Goal: Task Accomplishment & Management: Use online tool/utility

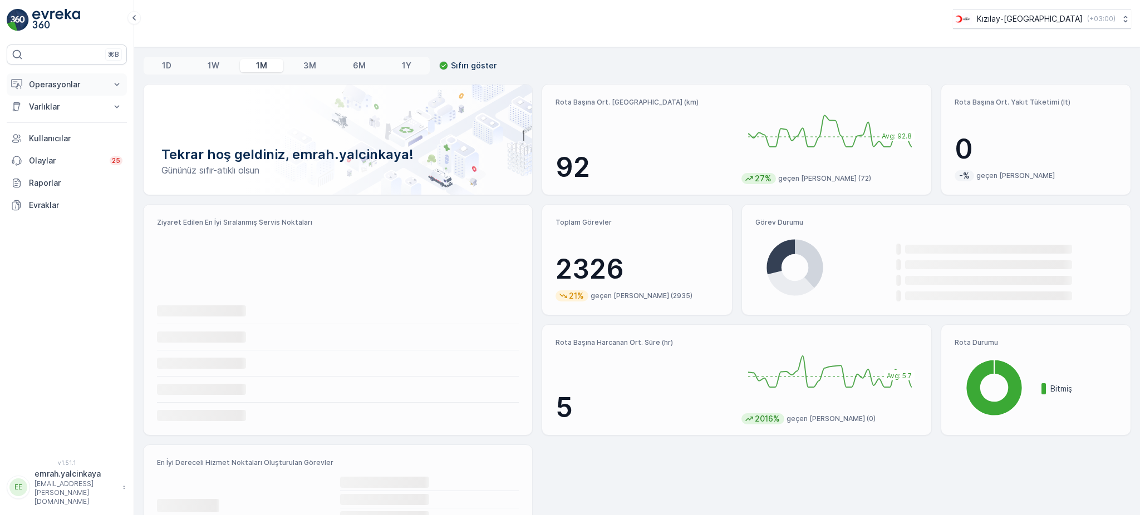
click at [70, 84] on p "Operasyonlar" at bounding box center [67, 84] width 76 height 11
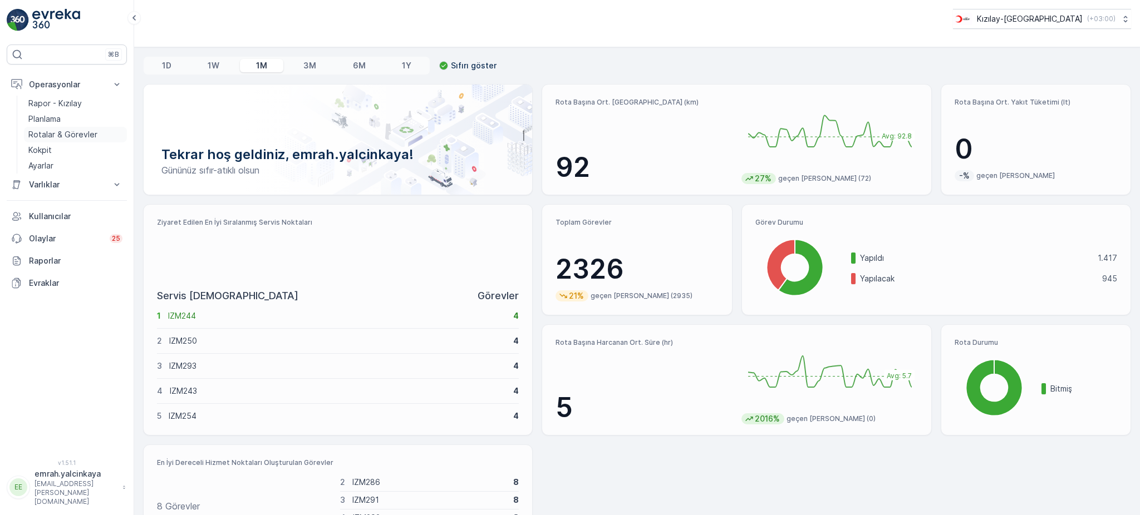
click at [62, 137] on p "Rotalar & Görevler" at bounding box center [62, 134] width 69 height 11
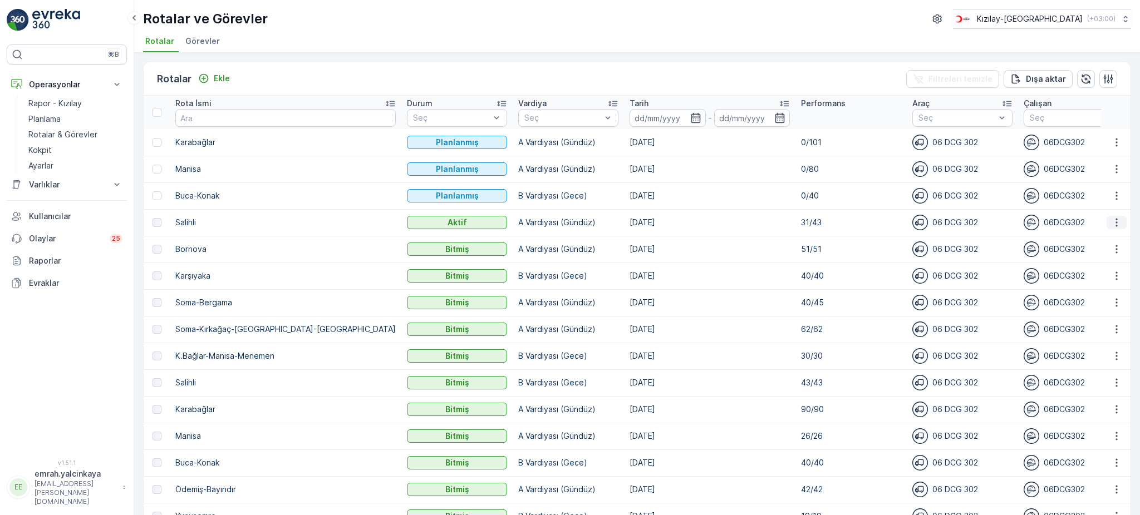
click at [1107, 226] on button "button" at bounding box center [1116, 222] width 20 height 13
click at [1090, 250] on span "Rota Takibini Görüntüle" at bounding box center [1089, 253] width 87 height 11
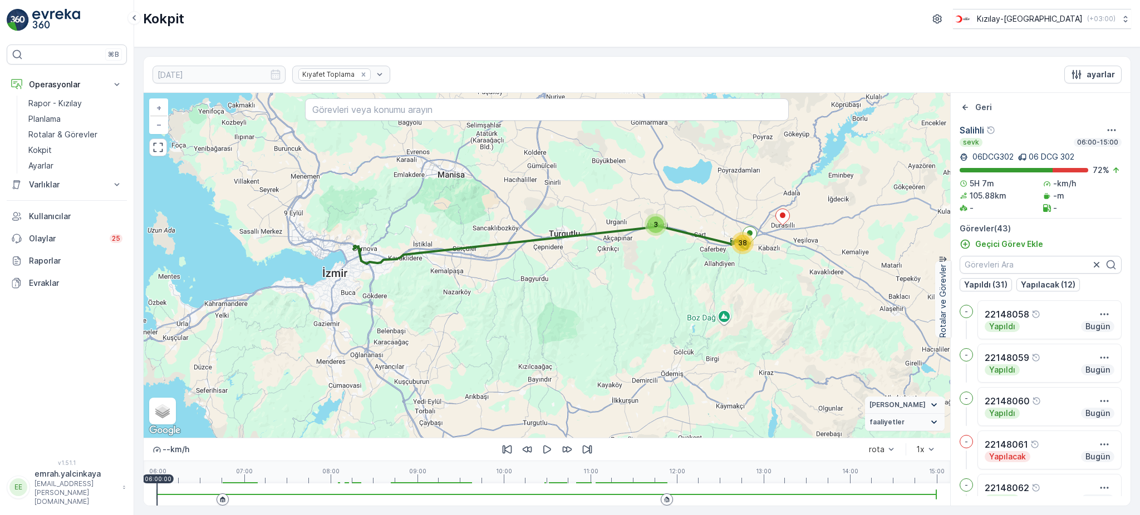
click at [220, 502] on icon at bounding box center [222, 500] width 5 height 6
click at [549, 449] on icon "button" at bounding box center [547, 450] width 8 height 8
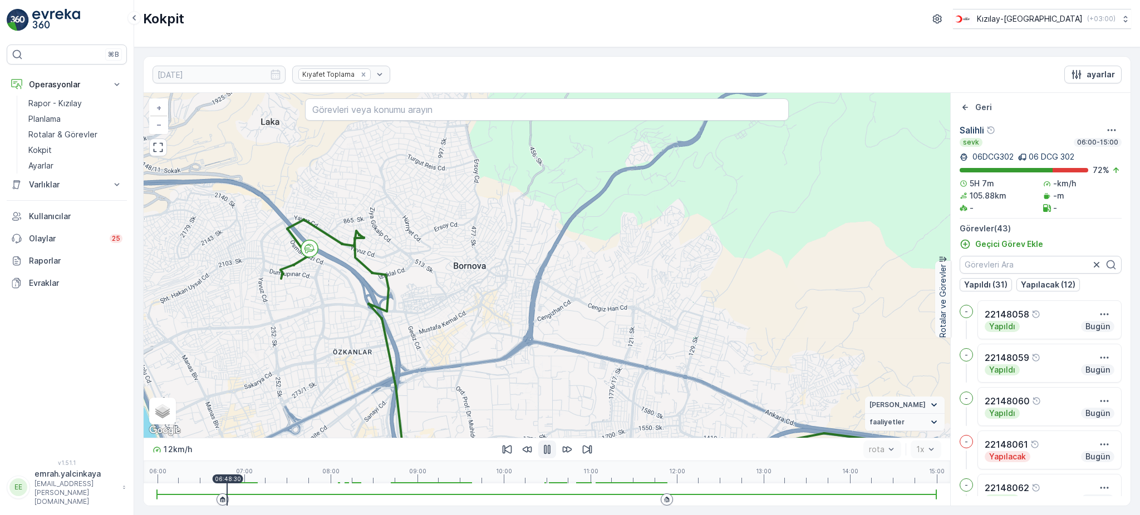
drag, startPoint x: 425, startPoint y: 247, endPoint x: 459, endPoint y: 337, distance: 96.3
click at [459, 337] on div "3 2 2 2 2 2 3 3 2 3 4 + − Uydu Yol haritası Arazi Karışık Leaflet Klavye kısayo…" at bounding box center [547, 265] width 806 height 345
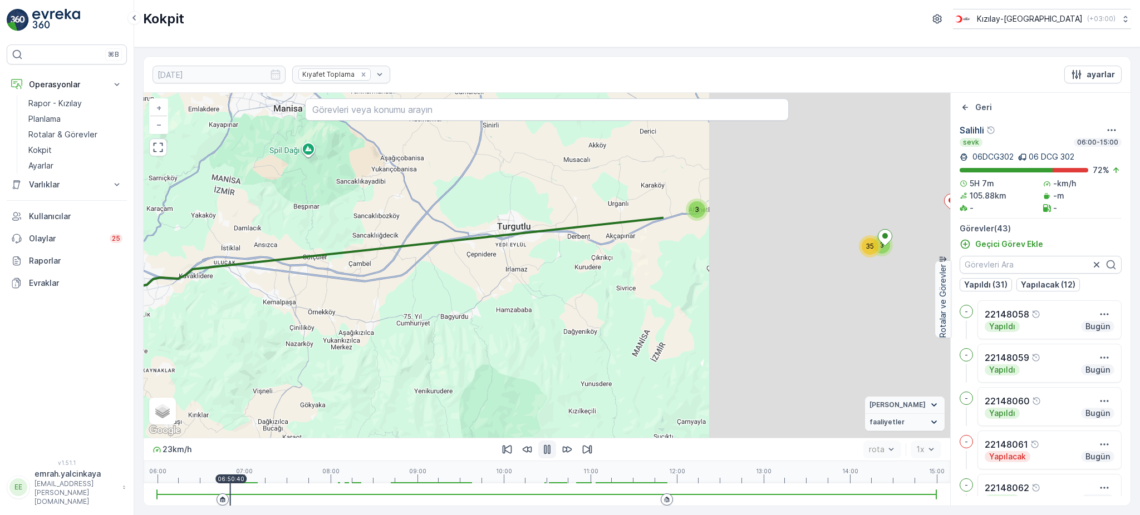
drag, startPoint x: 794, startPoint y: 364, endPoint x: 469, endPoint y: 312, distance: 328.7
click at [469, 312] on div "3 3 35 + − Uydu Yol haritası Arazi Karışık Leaflet Klavye kısayolları Harita Ve…" at bounding box center [547, 265] width 806 height 345
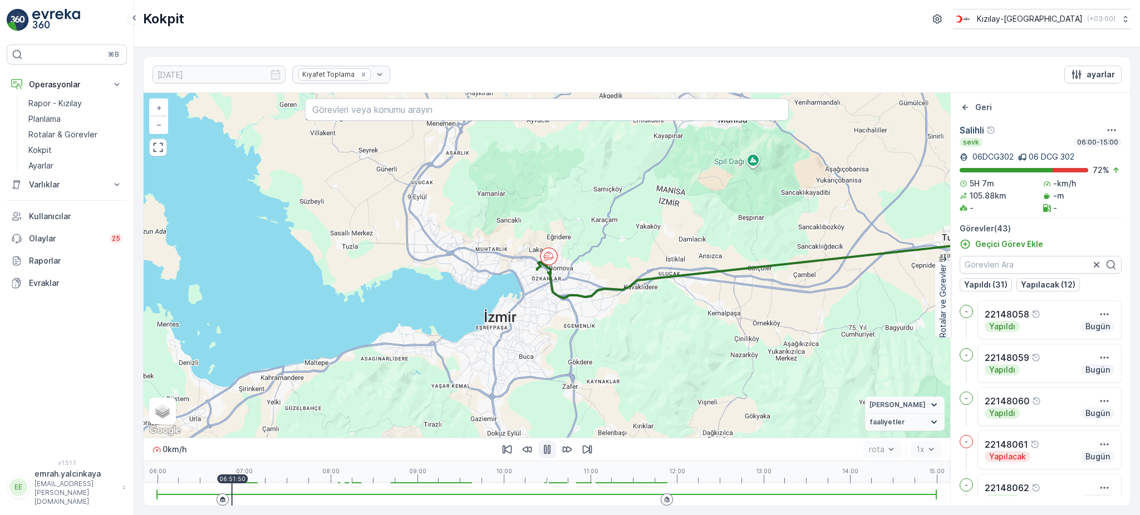
click at [546, 451] on icon "button" at bounding box center [547, 449] width 7 height 9
click at [621, 498] on div at bounding box center [547, 495] width 780 height 22
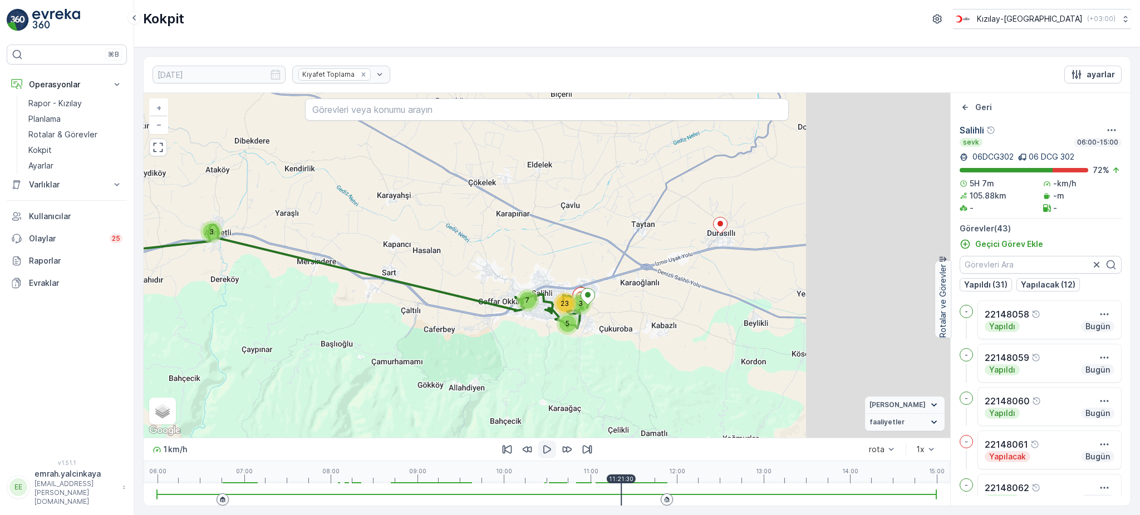
drag, startPoint x: 735, startPoint y: 345, endPoint x: 575, endPoint y: 357, distance: 160.1
click at [580, 360] on div "3 3 5 23 7 + − Uydu Yol haritası Arazi Karışık Leaflet Klavye kısayolları Harit…" at bounding box center [547, 265] width 806 height 345
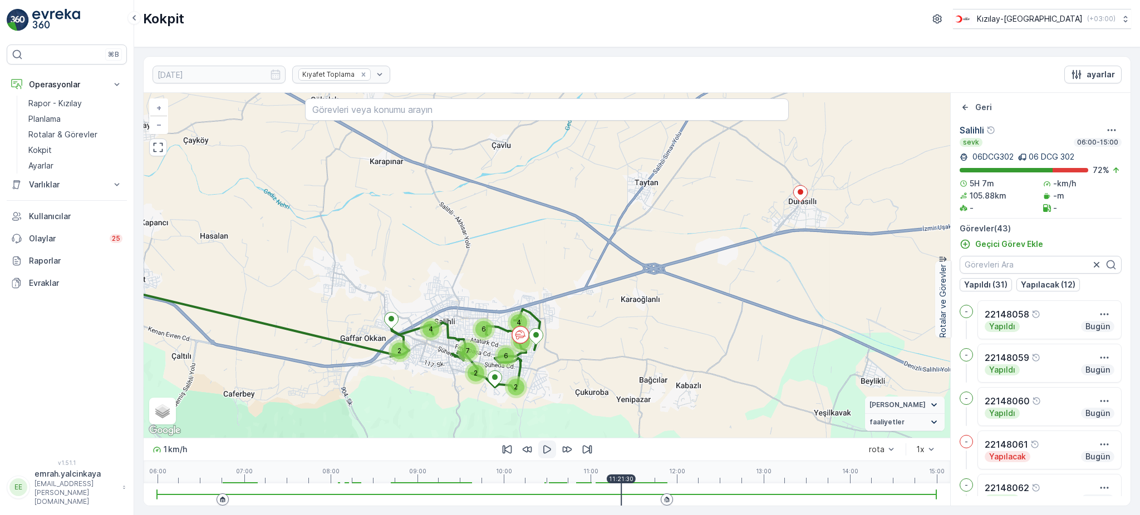
drag, startPoint x: 705, startPoint y: 329, endPoint x: 637, endPoint y: 363, distance: 75.7
click at [637, 363] on div "2 3 2 2 6 4 7 6 2 4 + − Uydu Yol haritası Arazi Karışık Leaflet Klavye kısayoll…" at bounding box center [547, 265] width 806 height 345
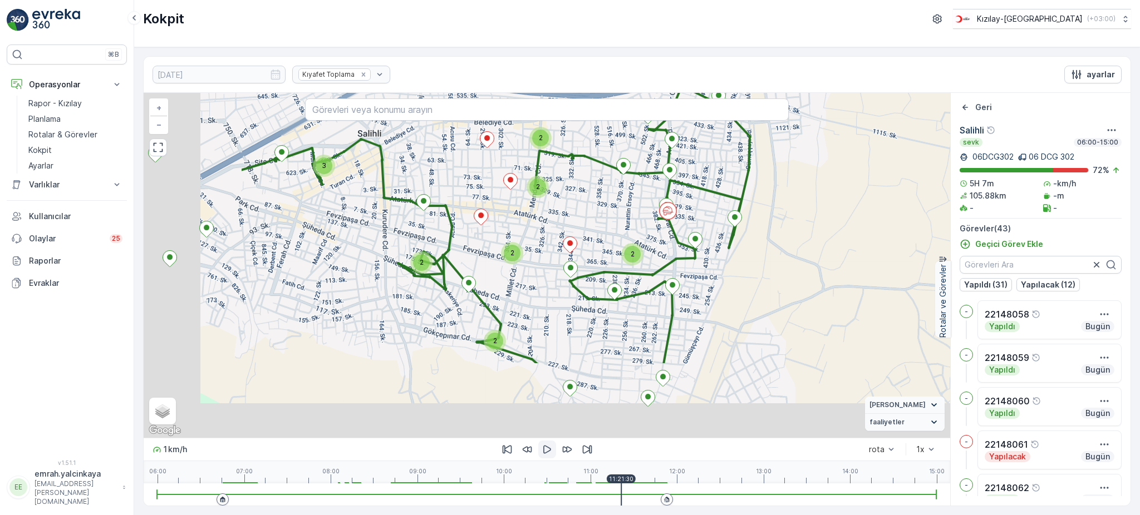
drag, startPoint x: 647, startPoint y: 341, endPoint x: 796, endPoint y: 231, distance: 185.1
click at [796, 231] on div "2 2 2 2 2 2 3 + − Uydu Yol haritası Arazi Karışık Leaflet Klavye kısayolları Ha…" at bounding box center [547, 265] width 806 height 345
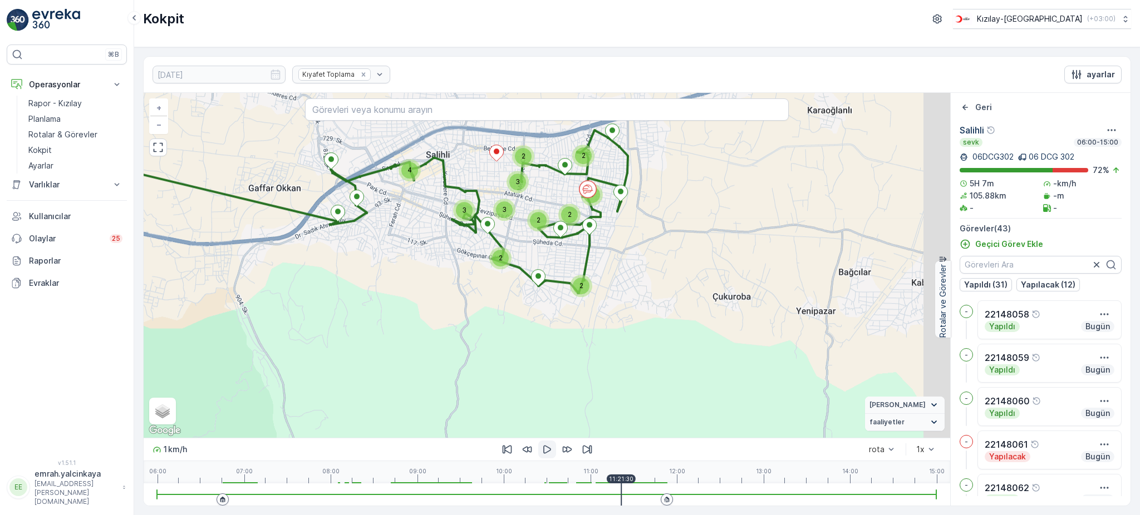
drag, startPoint x: 810, startPoint y: 346, endPoint x: 675, endPoint y: 275, distance: 152.8
click at [675, 275] on div "3 2 2 2 2 2 3 3 2 3 4 + − Uydu Yol haritası Arazi Karışık Leaflet Klavye kısayo…" at bounding box center [547, 265] width 806 height 345
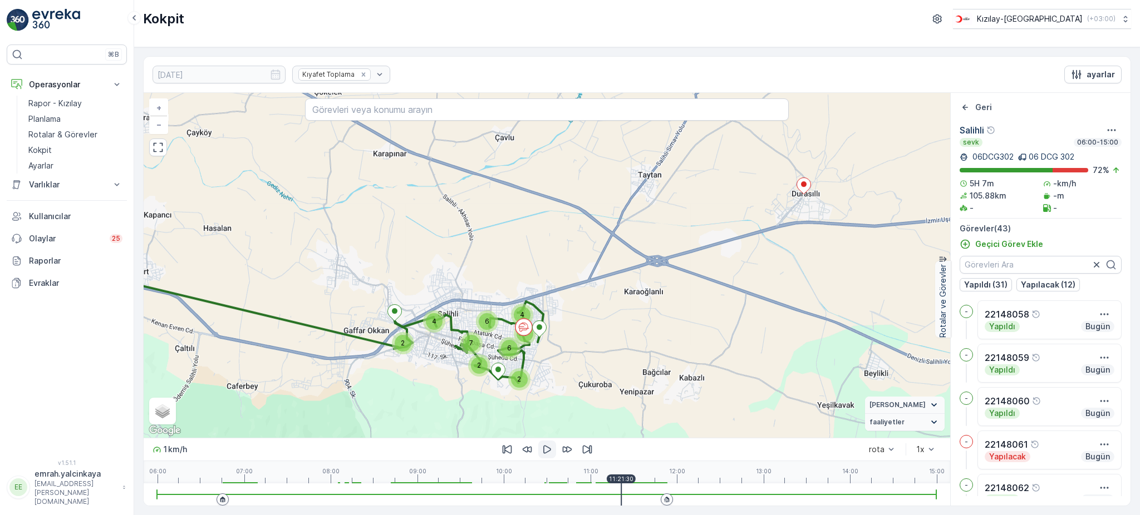
drag, startPoint x: 815, startPoint y: 292, endPoint x: 698, endPoint y: 384, distance: 149.4
click at [697, 383] on div "2 3 2 2 6 4 7 6 2 4 + − Uydu Yol haritası Arazi Karışık Leaflet Klavye kısayoll…" at bounding box center [547, 265] width 806 height 345
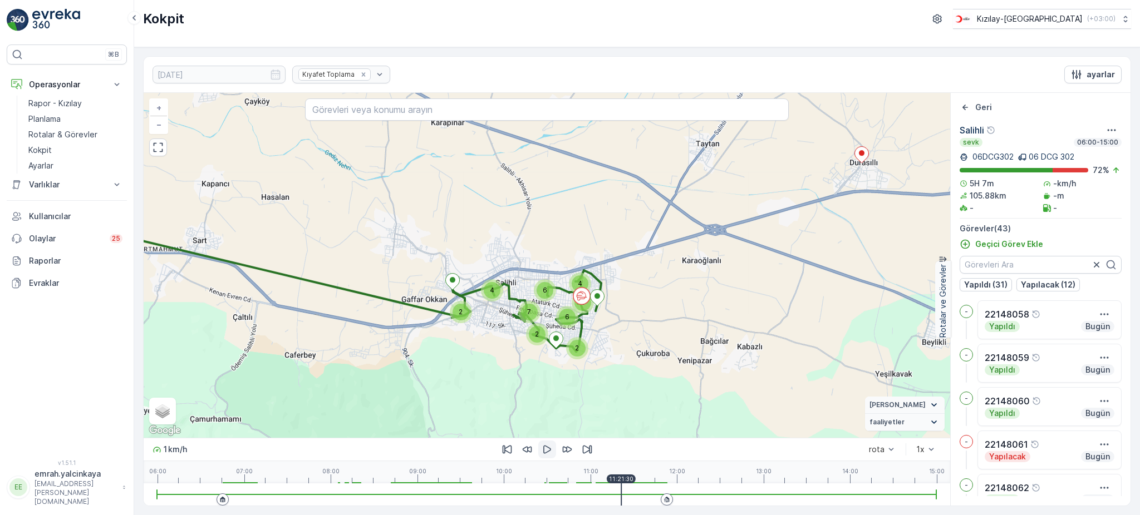
drag, startPoint x: 605, startPoint y: 355, endPoint x: 668, endPoint y: 320, distance: 71.5
click at [665, 323] on div "2 3 2 2 6 4 7 6 2 4 + − Uydu Yol haritası Arazi Karışık Leaflet Klavye kısayoll…" at bounding box center [547, 265] width 806 height 345
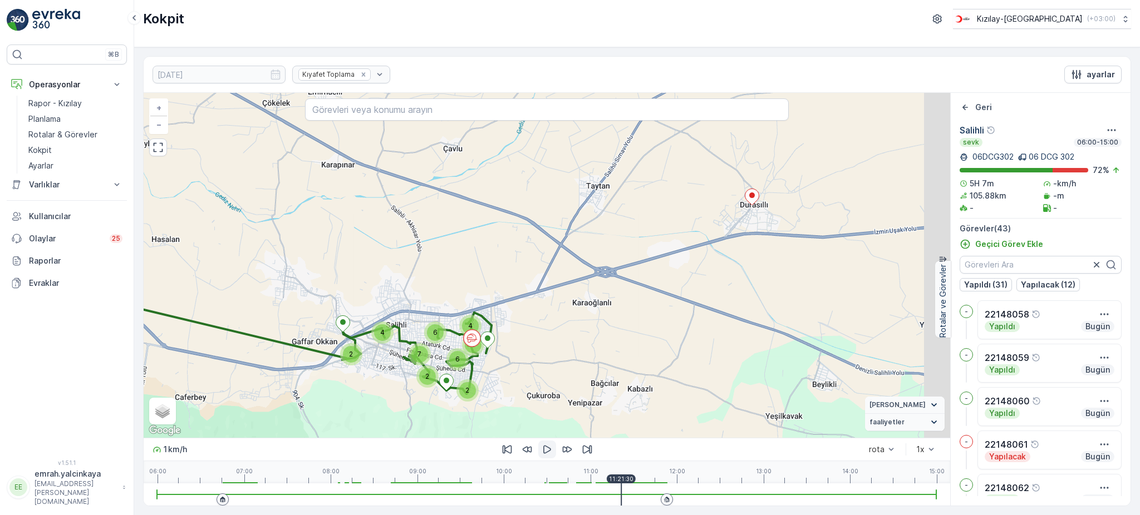
drag, startPoint x: 880, startPoint y: 203, endPoint x: 770, endPoint y: 245, distance: 118.0
click at [770, 245] on div "2 3 2 2 6 4 7 6 2 4 + − Uydu Yol haritası Arazi Karışık Leaflet Klavye kısayoll…" at bounding box center [547, 265] width 806 height 345
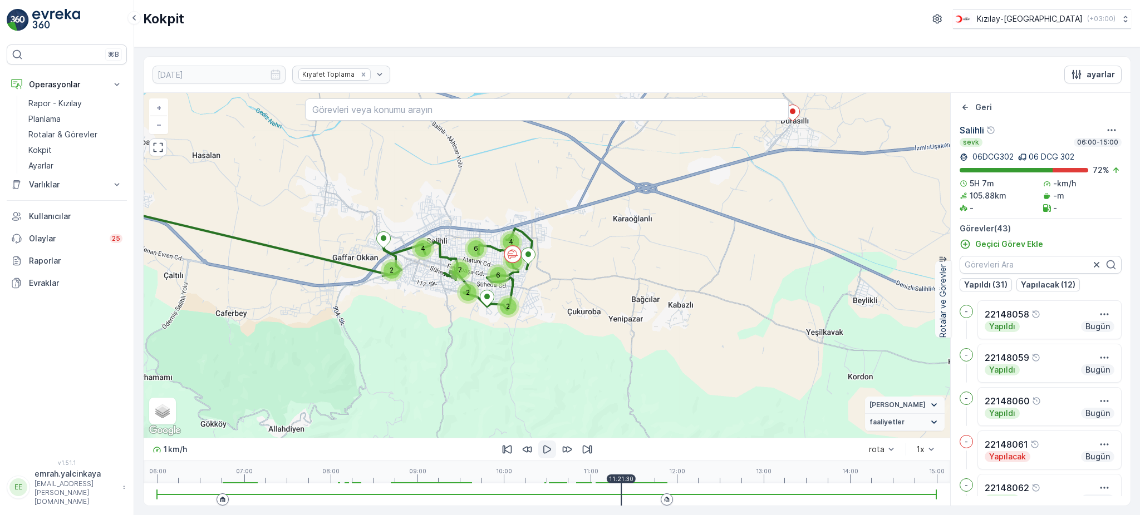
drag, startPoint x: 698, startPoint y: 417, endPoint x: 740, endPoint y: 331, distance: 95.8
click at [740, 331] on div "2 3 2 2 6 4 7 6 2 4 + − Uydu Yol haritası Arazi Karışık Leaflet Klavye kısayoll…" at bounding box center [547, 265] width 806 height 345
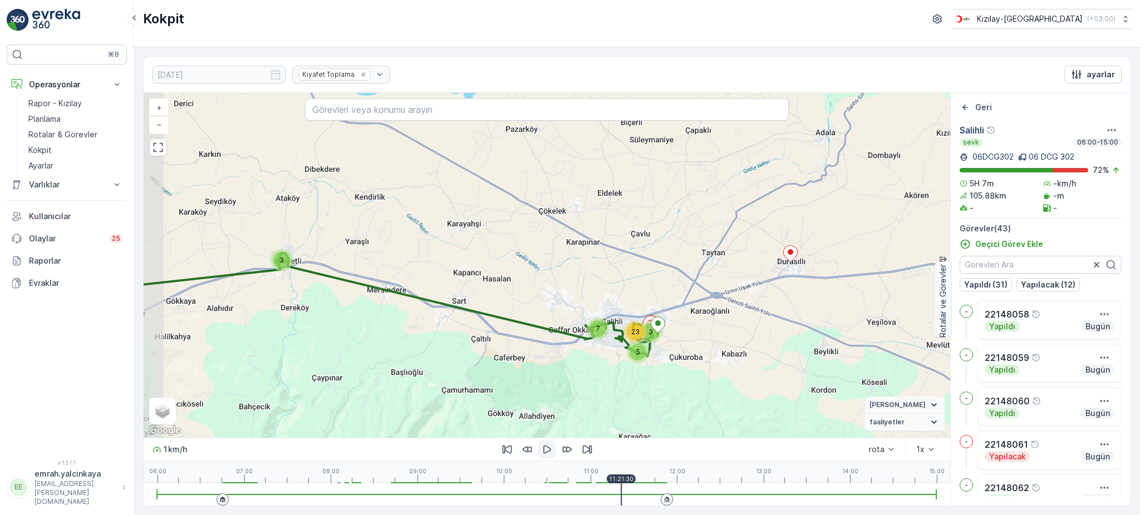
drag, startPoint x: 710, startPoint y: 262, endPoint x: 782, endPoint y: 324, distance: 95.1
click at [782, 324] on div "3 3 5 23 7 + − Uydu Yol haritası Arazi Karışık Leaflet Klavye kısayolları Harit…" at bounding box center [547, 265] width 806 height 345
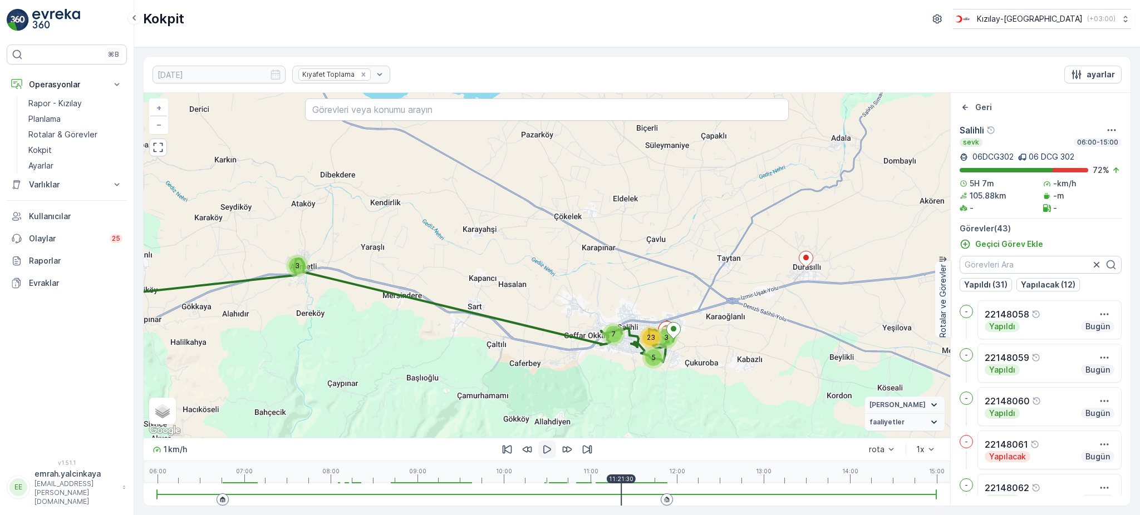
drag, startPoint x: 785, startPoint y: 402, endPoint x: 766, endPoint y: 337, distance: 67.3
click at [766, 337] on div "3 3 5 23 7 + − Uydu Yol haritası Arazi Karışık Leaflet Klavye kısayolları Harit…" at bounding box center [547, 265] width 806 height 345
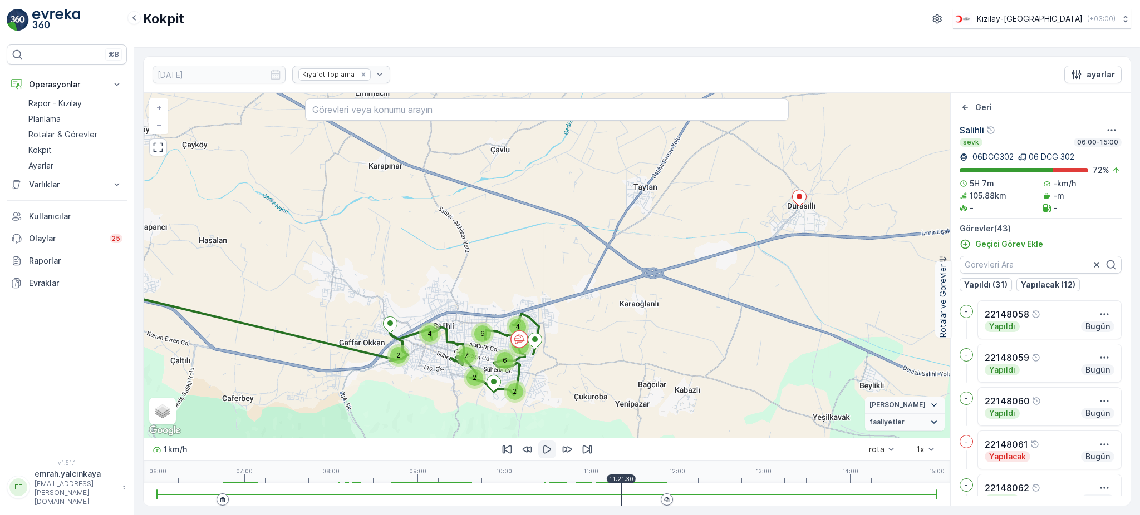
drag, startPoint x: 844, startPoint y: 279, endPoint x: 667, endPoint y: 329, distance: 183.9
click at [667, 329] on div "2 3 2 2 6 4 7 6 2 4 + − Uydu Yol haritası Arazi Karışık Leaflet Klavye kısayoll…" at bounding box center [547, 265] width 806 height 345
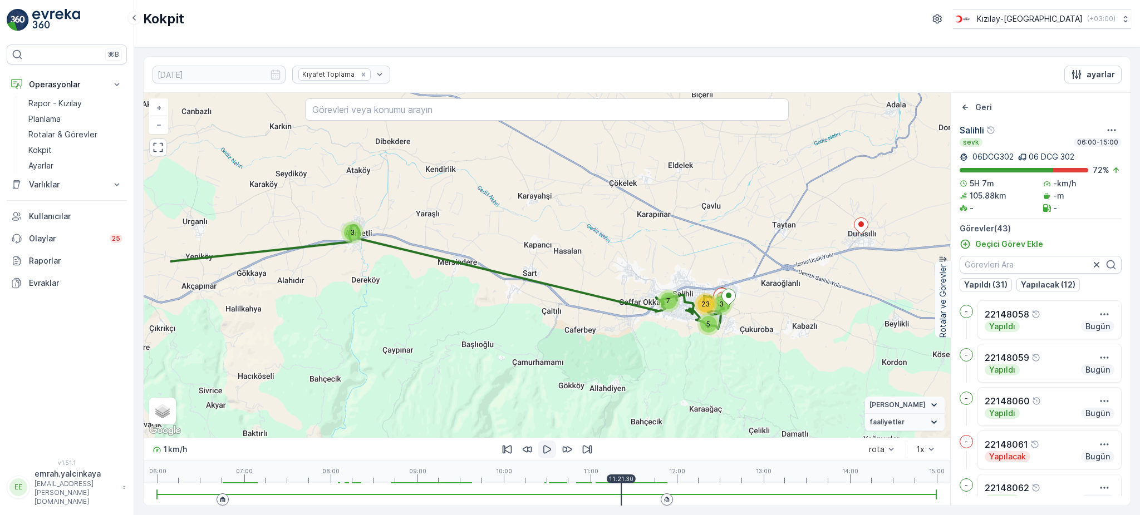
drag, startPoint x: 723, startPoint y: 343, endPoint x: 830, endPoint y: 338, distance: 107.5
click at [830, 338] on div "3 3 5 23 7 + − Uydu Yol haritası Arazi Karışık Leaflet Klavye kısayolları Harit…" at bounding box center [547, 265] width 806 height 345
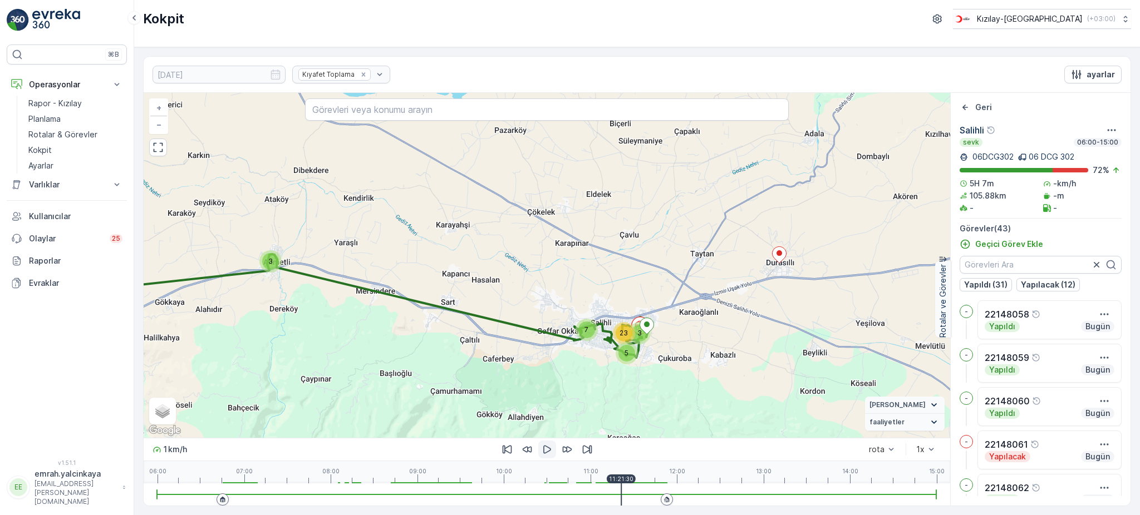
drag, startPoint x: 801, startPoint y: 387, endPoint x: 720, endPoint y: 416, distance: 86.8
click at [720, 416] on div "3 3 5 23 7 + − Uydu Yol haritası Arazi Karışık Leaflet Klavye kısayolları Harit…" at bounding box center [547, 265] width 806 height 345
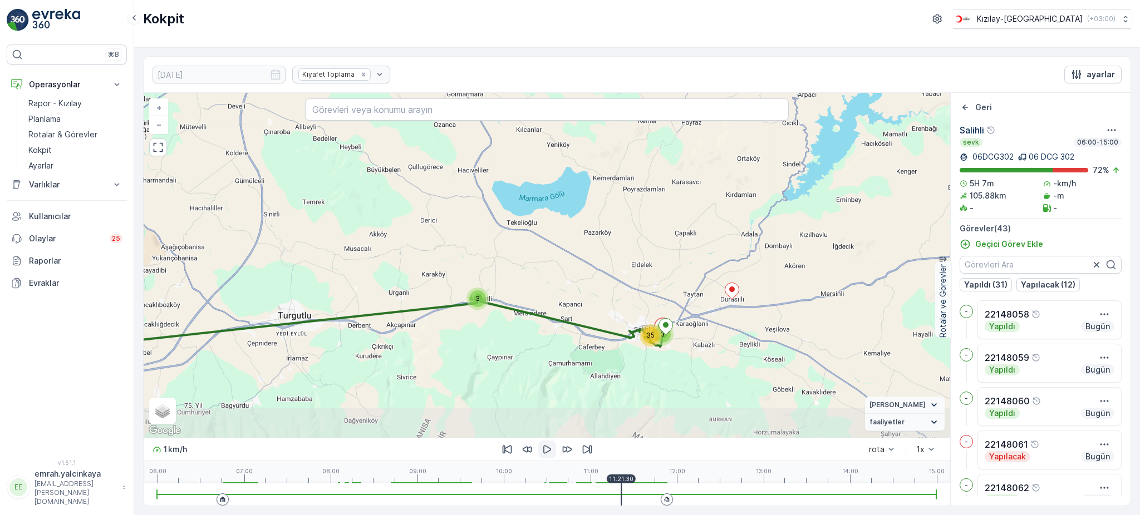
drag, startPoint x: 760, startPoint y: 408, endPoint x: 744, endPoint y: 373, distance: 37.9
click at [744, 373] on div "3 3 35 + − Uydu Yol haritası Arazi Karışık Leaflet Klavye kısayolları Harita Ve…" at bounding box center [547, 265] width 806 height 345
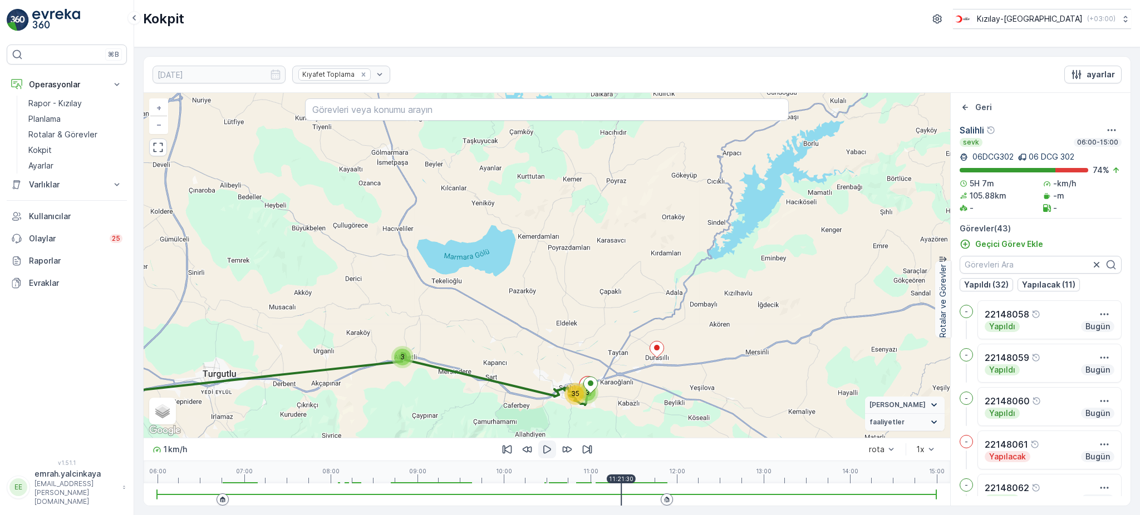
drag, startPoint x: 747, startPoint y: 363, endPoint x: 672, endPoint y: 422, distance: 95.2
click at [672, 422] on div "3 3 35 + − Uydu Yol haritası Arazi Karışık Leaflet Klavye kısayolları Harita Ve…" at bounding box center [547, 265] width 806 height 345
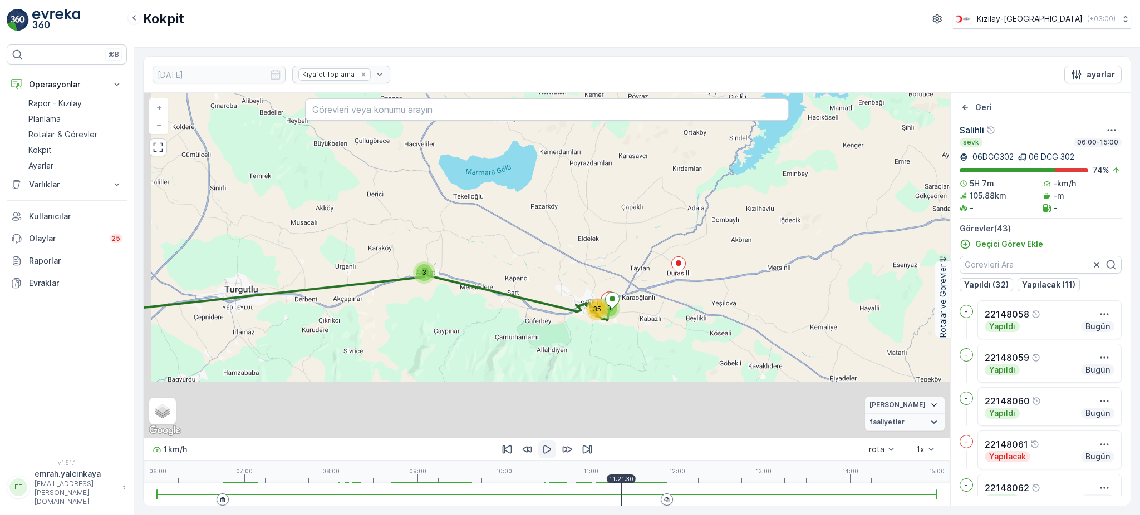
drag, startPoint x: 729, startPoint y: 302, endPoint x: 742, endPoint y: 237, distance: 66.4
click at [742, 237] on div "3 3 35 + − Uydu Yol haritası Arazi Karışık Leaflet Klavye kısayolları Harita Ve…" at bounding box center [547, 265] width 806 height 345
